Goal: Check status: Check status

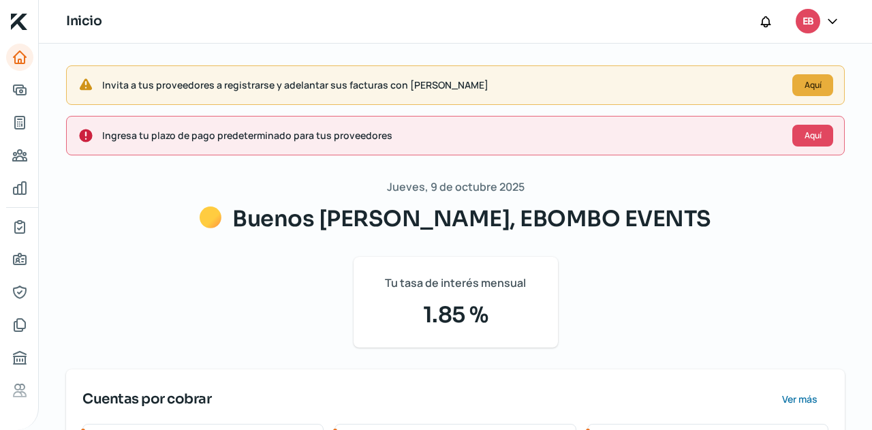
click at [32, 127] on nav at bounding box center [19, 229] width 38 height 370
click at [27, 126] on icon "Tus créditos" at bounding box center [20, 122] width 16 height 16
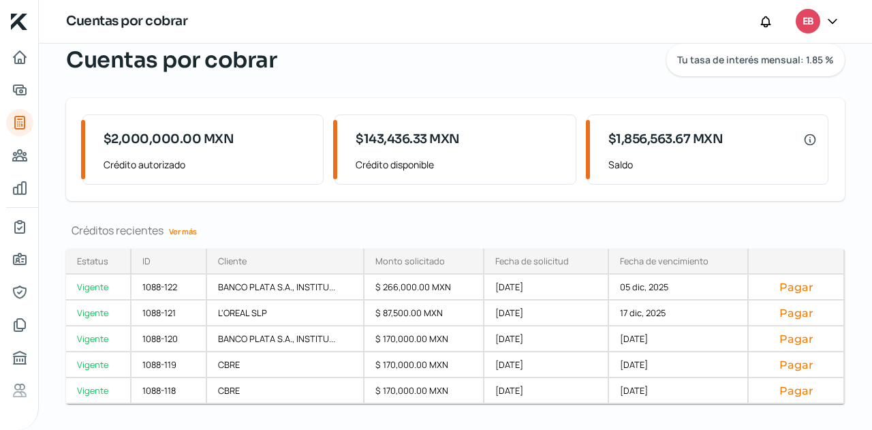
scroll to position [75, 0]
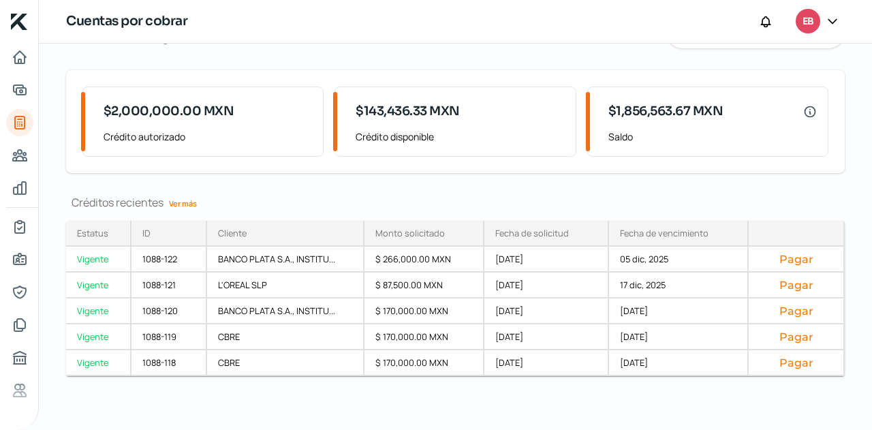
click at [187, 208] on link "Ver más" at bounding box center [183, 203] width 39 height 21
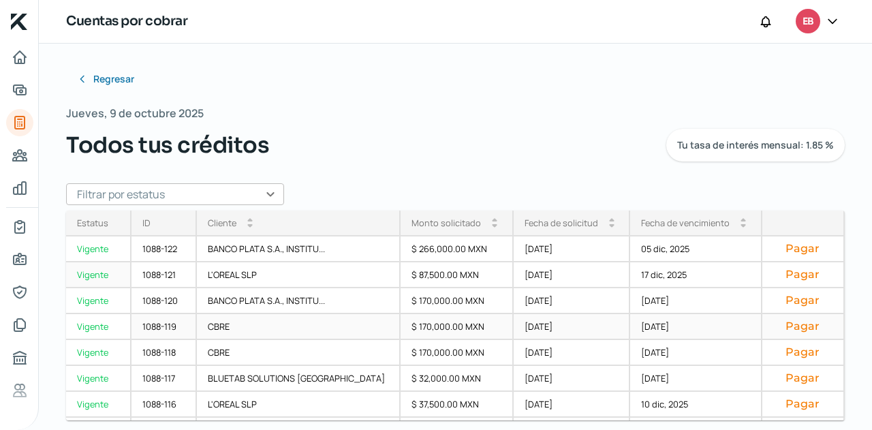
scroll to position [68, 0]
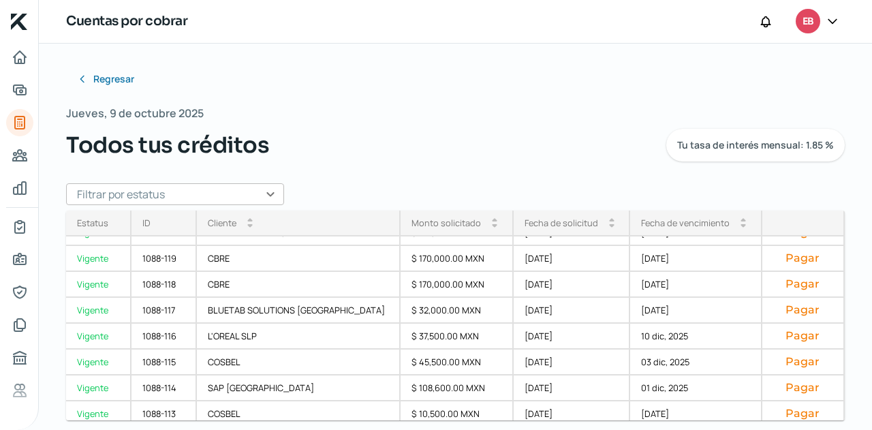
click at [691, 228] on div "Fecha de vencimiento" at bounding box center [685, 223] width 89 height 12
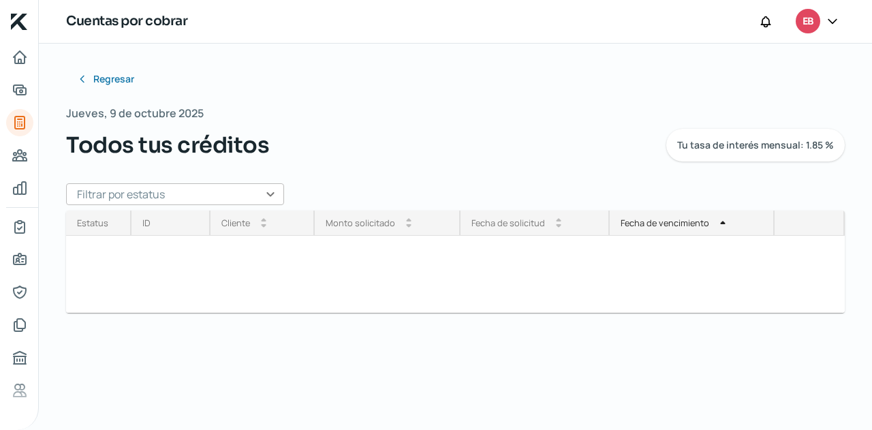
scroll to position [0, 0]
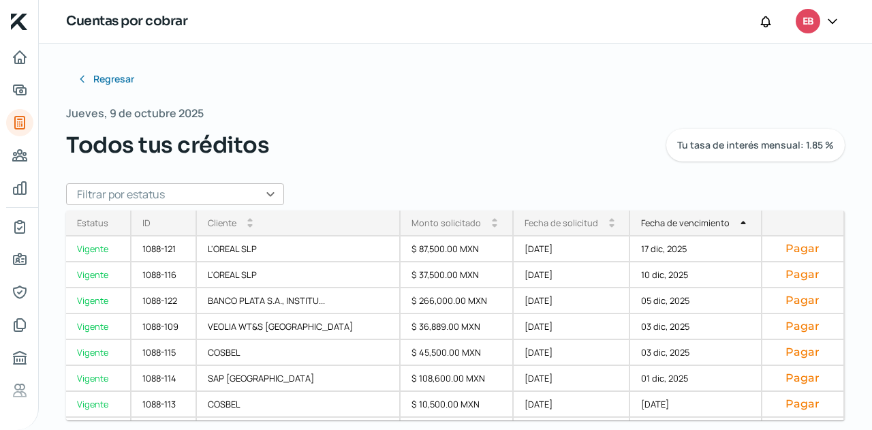
click at [259, 191] on input "text" at bounding box center [175, 194] width 218 height 22
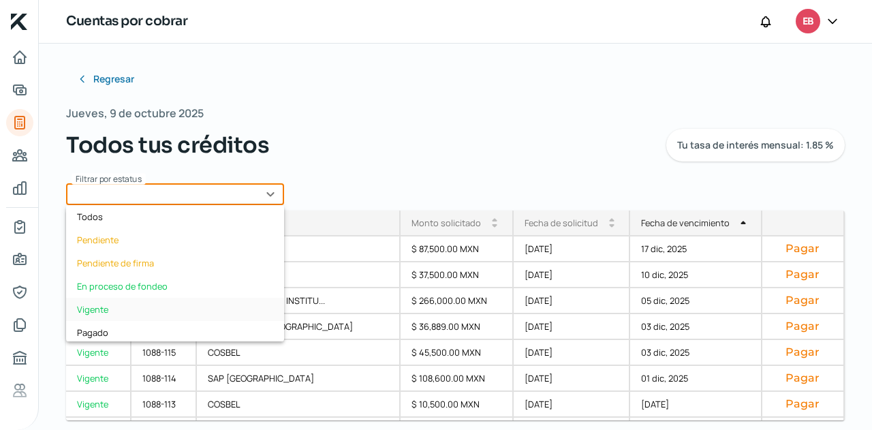
click at [156, 299] on div "Vigente" at bounding box center [175, 309] width 218 height 23
type input "Vigente"
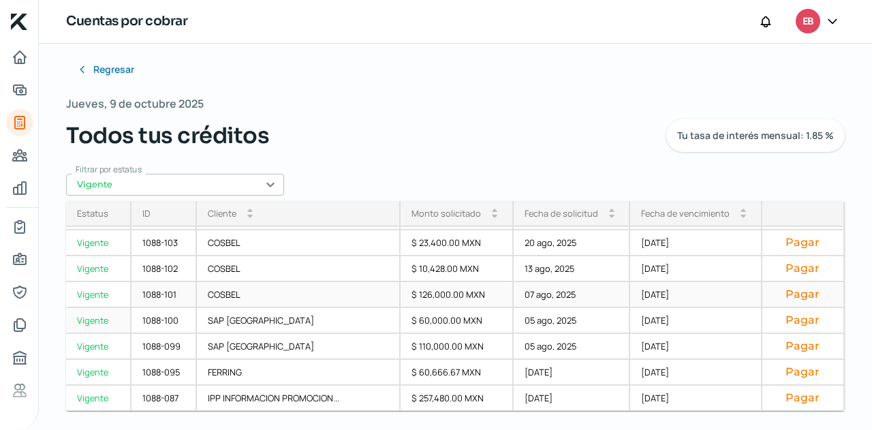
scroll to position [12, 0]
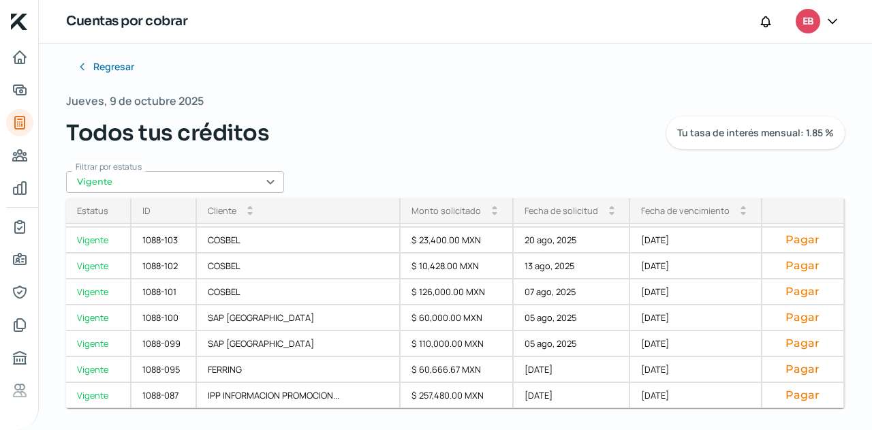
click at [691, 209] on div "Fecha de vencimiento" at bounding box center [685, 210] width 89 height 12
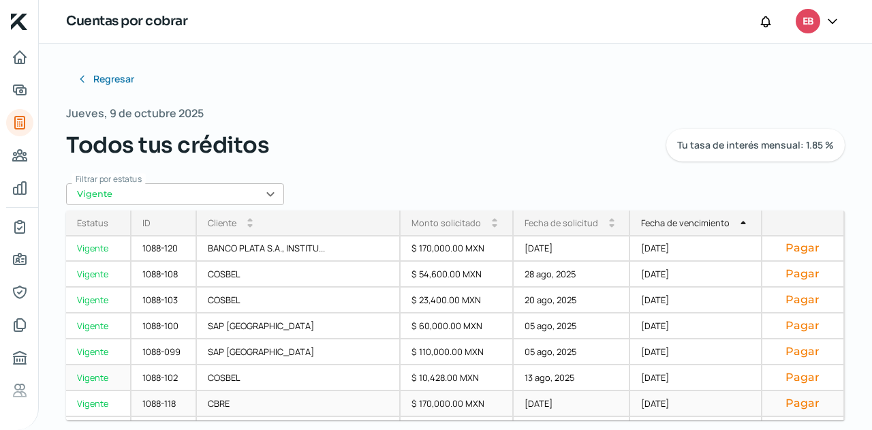
scroll to position [333, 0]
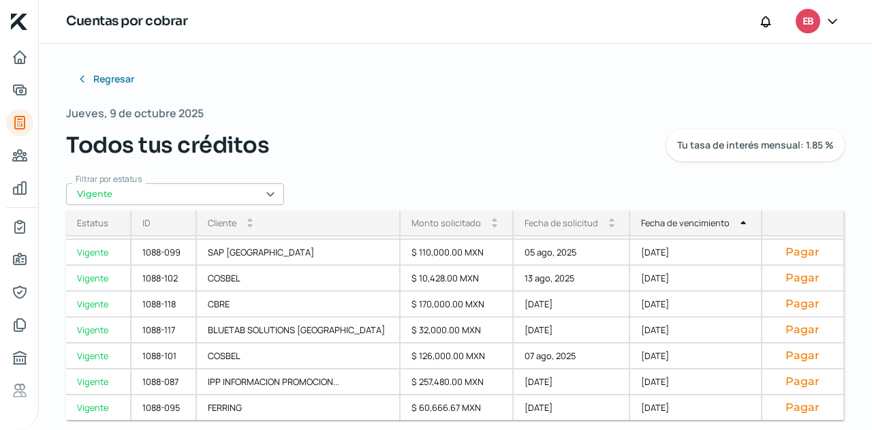
click at [523, 102] on div "Regresar Jueves, 9 de octubre 2025 Todos tus créditos Tu tasa de interés mensua…" at bounding box center [455, 195] width 779 height 260
